Goal: Transaction & Acquisition: Purchase product/service

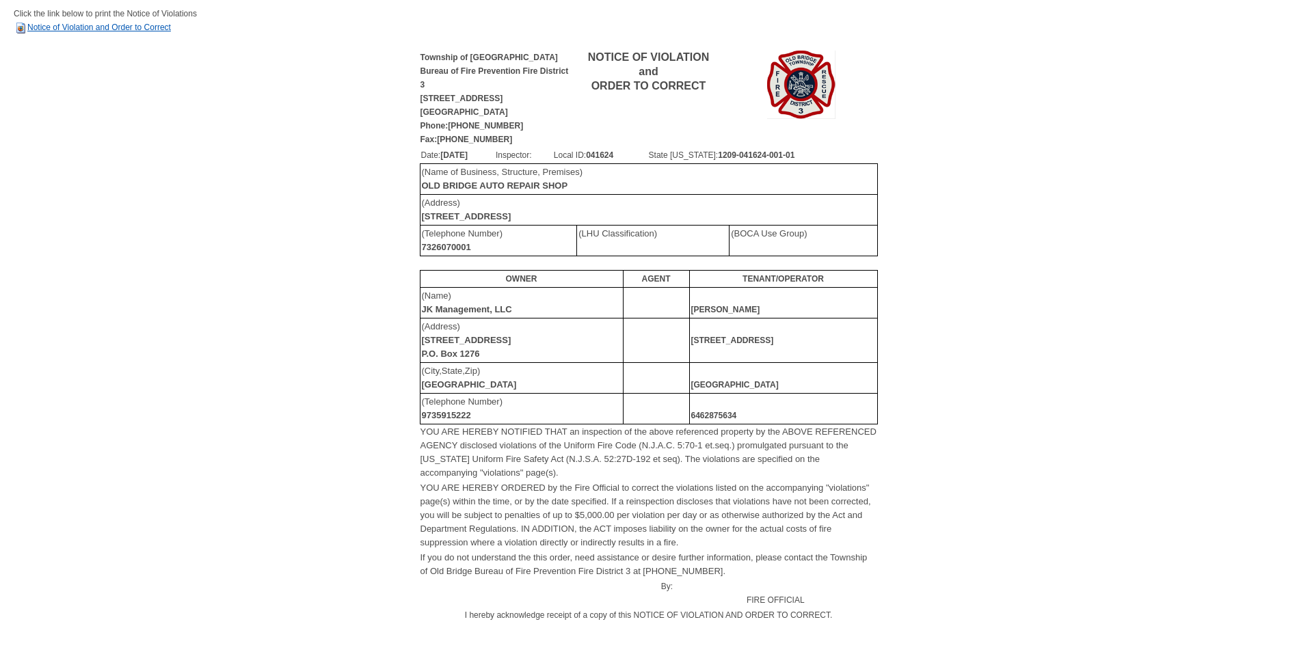
click at [100, 26] on link "Notice of Violation and Order to Correct" at bounding box center [92, 28] width 157 height 10
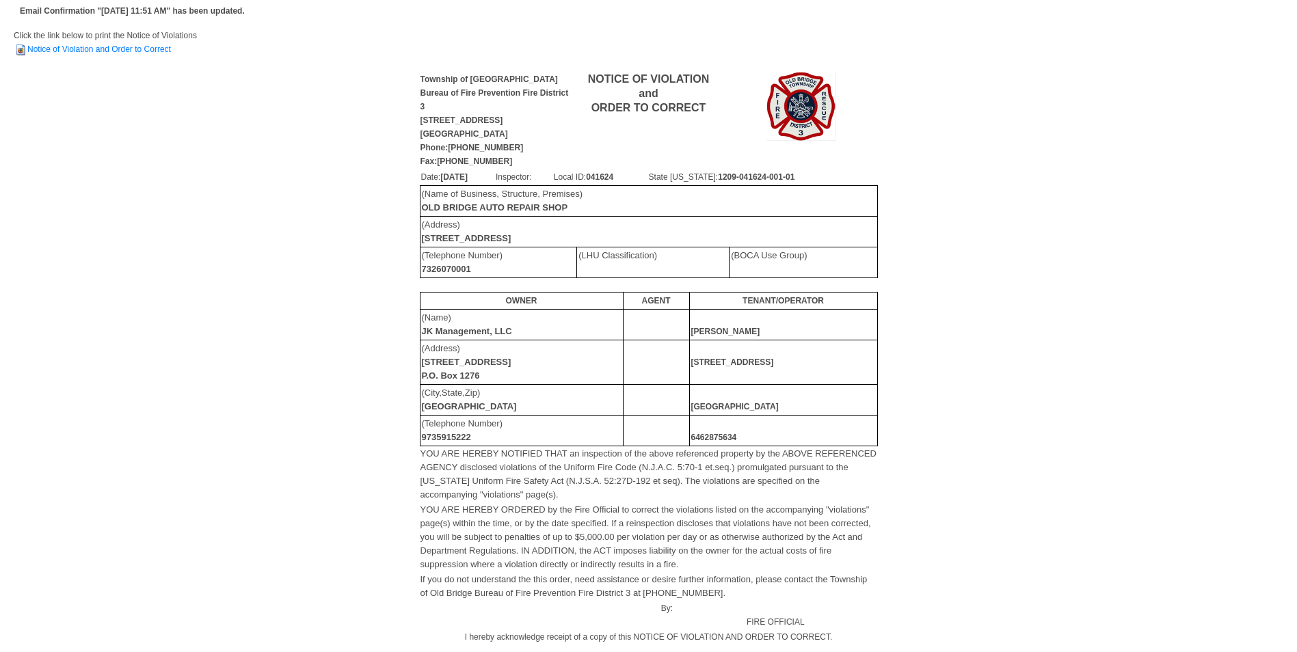
click at [794, 97] on img at bounding box center [801, 106] width 68 height 68
click at [83, 42] on td "Click the link below to print the Notice of Violations Notice of Violation and …" at bounding box center [648, 50] width 1269 height 42
click at [252, 255] on div "Township of Old Bridge Bureau of Fire Prevention Fire District 3 913 Englishtow…" at bounding box center [648, 415] width 1269 height 690
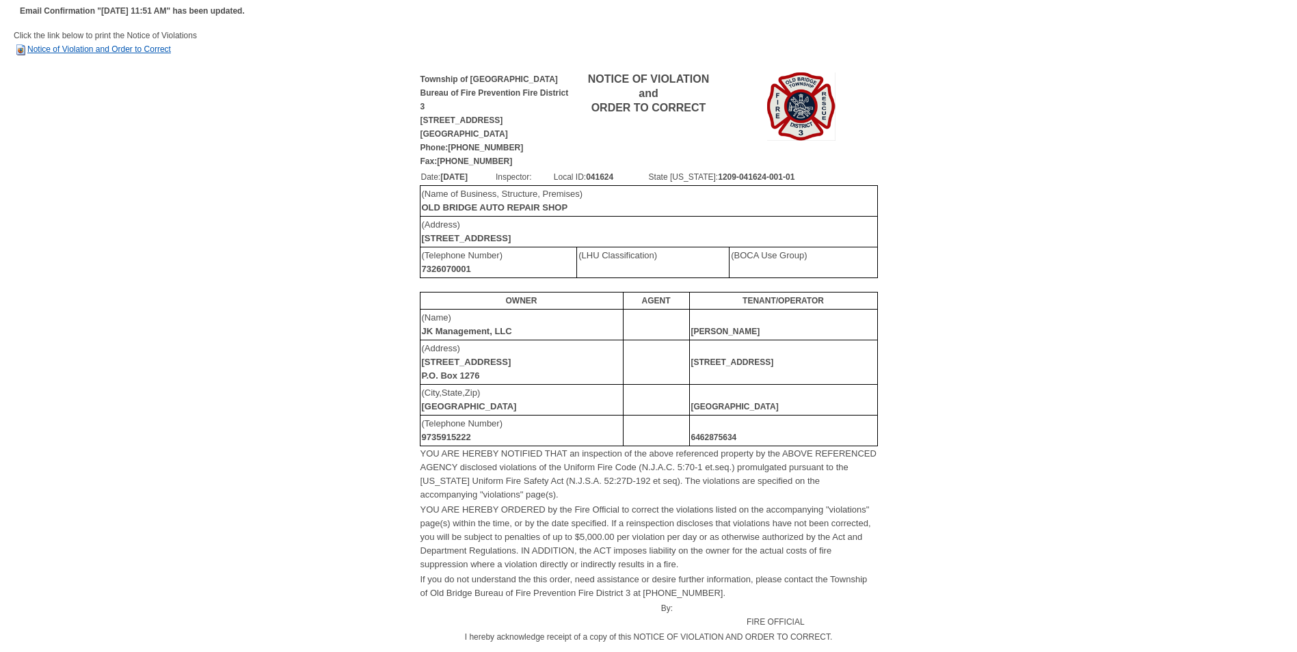
click at [171, 46] on link "Notice of Violation and Order to Correct" at bounding box center [92, 49] width 157 height 10
click at [132, 47] on link "Notice of Violation and Order to Correct" at bounding box center [92, 49] width 157 height 10
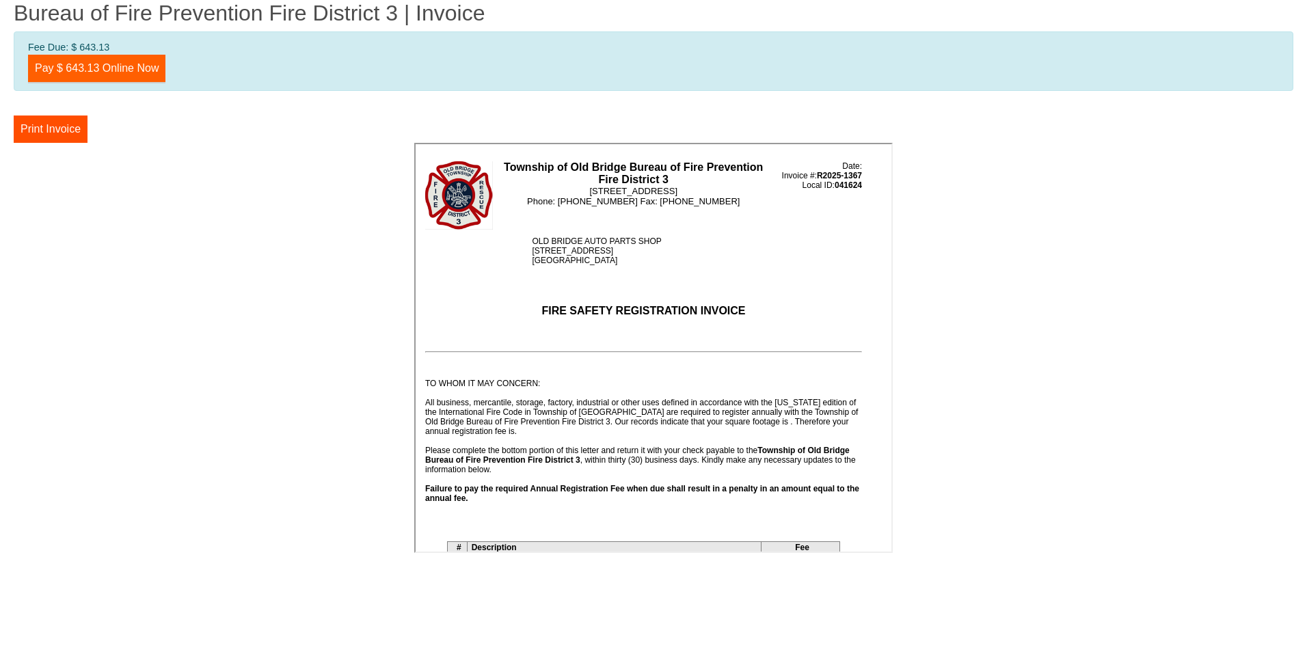
click at [116, 68] on link "Pay $ 643.13 Online Now" at bounding box center [96, 68] width 137 height 27
click at [59, 133] on button "Print Invoice" at bounding box center [51, 129] width 74 height 27
click at [100, 57] on link "Pay $ 643.13 Online Now" at bounding box center [96, 68] width 137 height 27
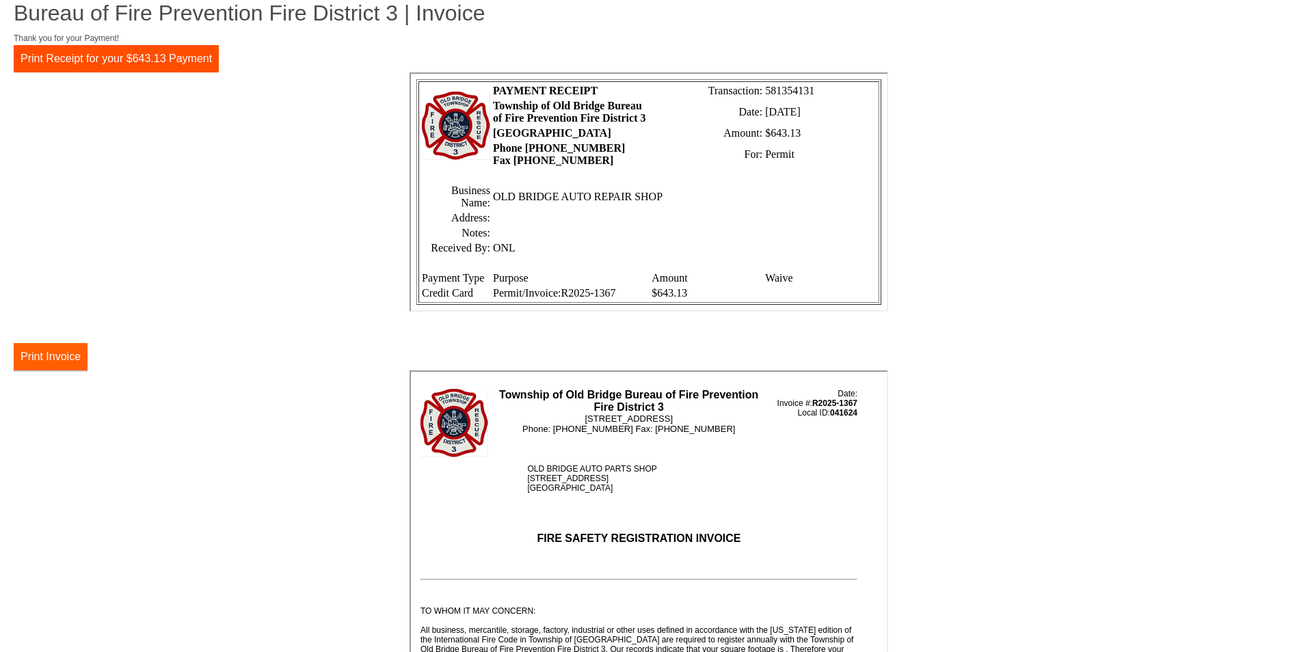
click at [49, 357] on button "Print Invoice" at bounding box center [51, 356] width 74 height 27
click at [135, 58] on button "Print Receipt for your $643.13 Payment" at bounding box center [116, 58] width 205 height 27
drag, startPoint x: 30, startPoint y: 604, endPoint x: 60, endPoint y: 584, distance: 36.0
click at [35, 597] on center at bounding box center [648, 577] width 1269 height 414
